Goal: Information Seeking & Learning: Find contact information

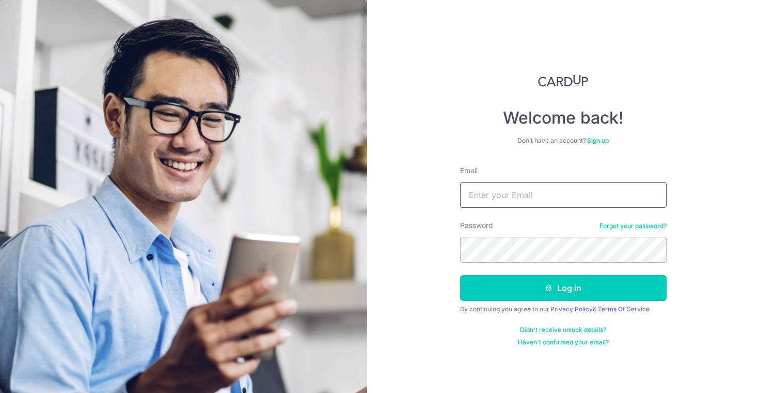
type input "[EMAIL_ADDRESS][DOMAIN_NAME]"
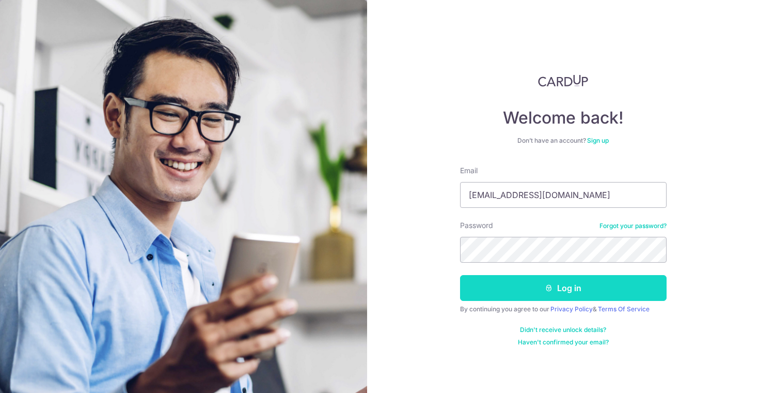
click at [534, 280] on button "Log in" at bounding box center [563, 288] width 207 height 26
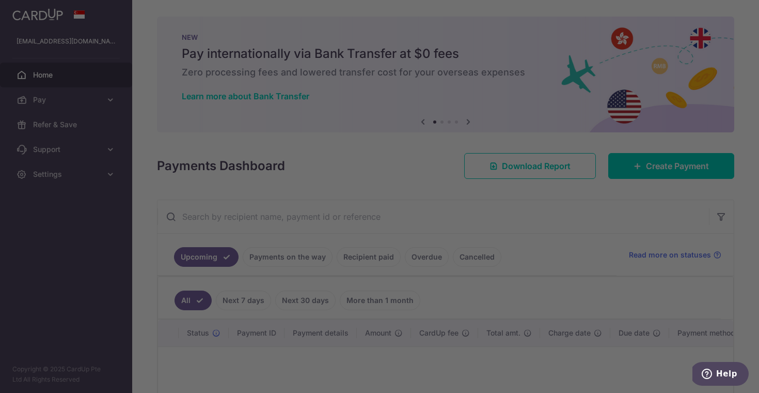
click at [101, 142] on div at bounding box center [383, 198] width 767 height 397
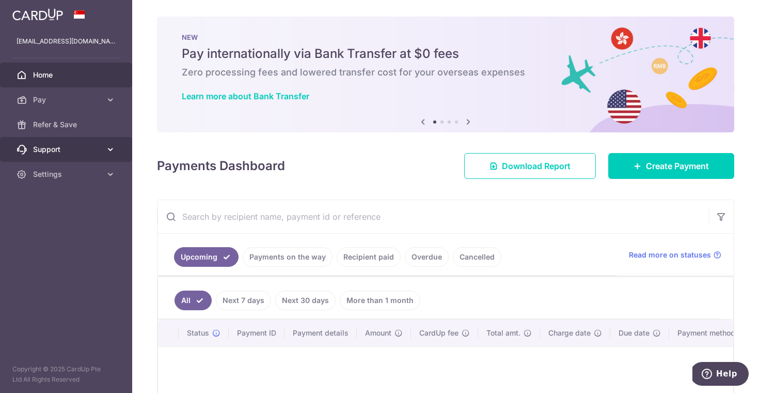
click at [98, 157] on link "Support" at bounding box center [66, 149] width 132 height 25
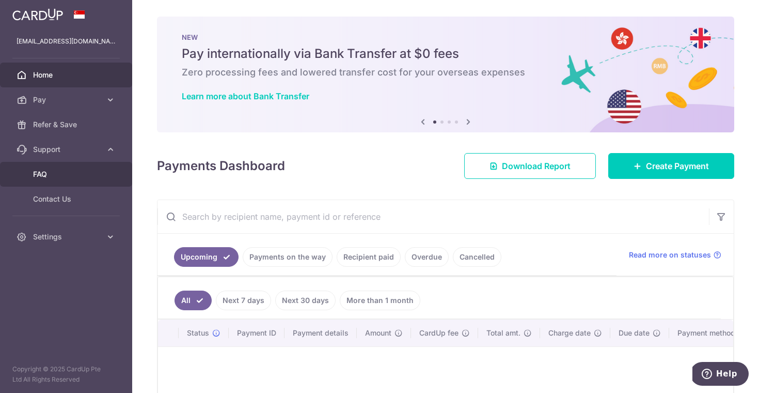
click at [75, 177] on span "FAQ" at bounding box center [67, 174] width 68 height 10
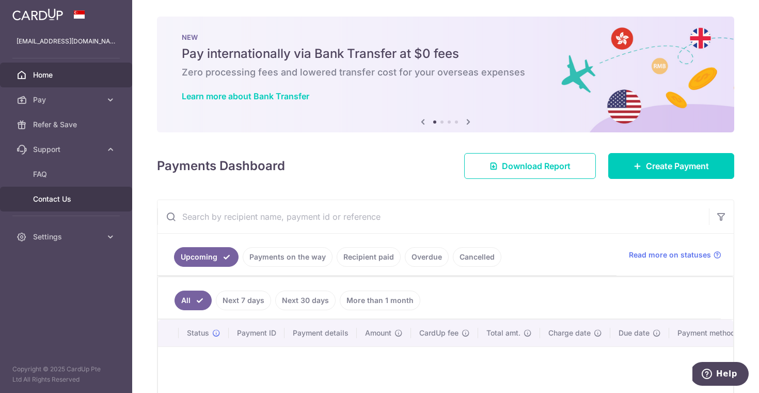
click at [88, 206] on link "Contact Us" at bounding box center [66, 198] width 132 height 25
